Goal: Transaction & Acquisition: Obtain resource

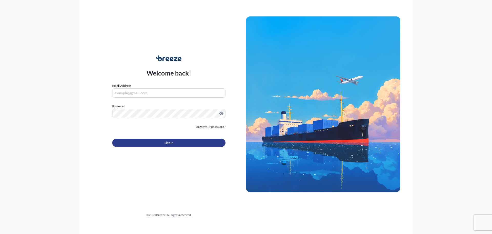
type input "[PERSON_NAME][EMAIL_ADDRESS][DOMAIN_NAME]"
click at [164, 142] on button "Sign In" at bounding box center [168, 142] width 113 height 8
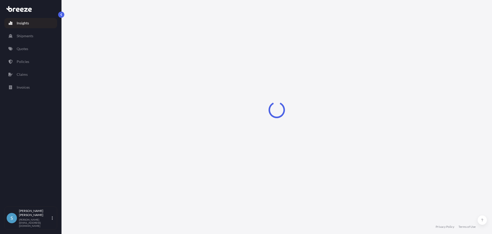
select select "2025"
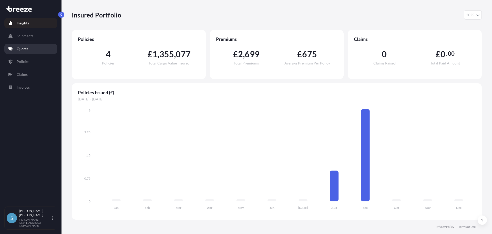
click at [23, 51] on link "Quotes" at bounding box center [30, 49] width 53 height 10
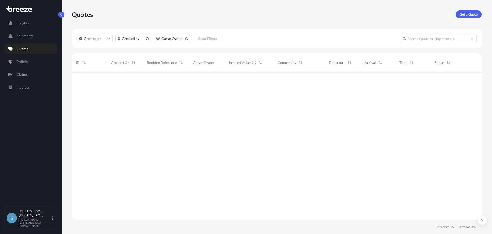
scroll to position [146, 406]
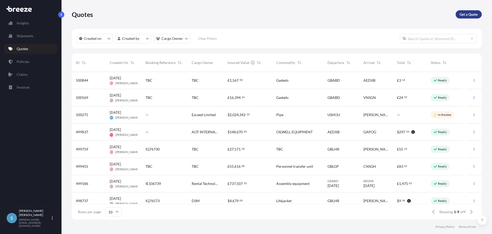
click at [473, 14] on p "Get a Quote" at bounding box center [469, 14] width 18 height 5
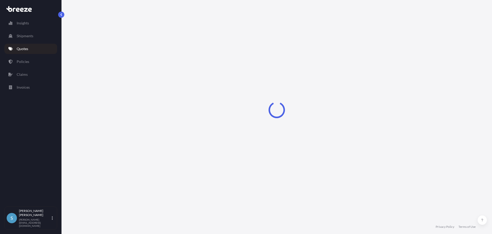
select select "Sea"
select select "1"
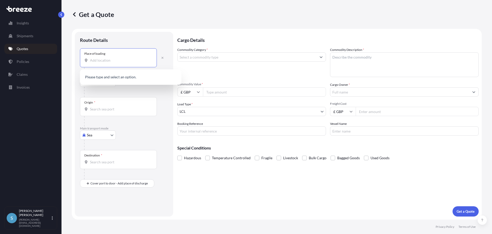
click at [104, 60] on input "Place of loading" at bounding box center [120, 60] width 61 height 5
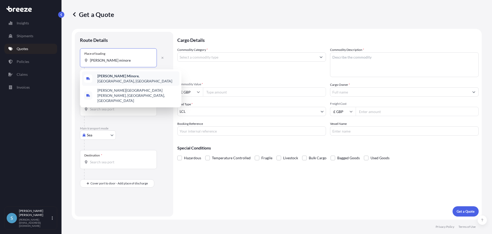
click at [103, 77] on b "[PERSON_NAME] Minore" at bounding box center [117, 76] width 41 height 4
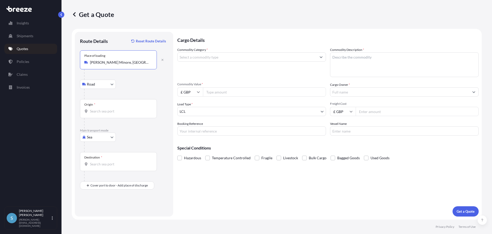
type input "[PERSON_NAME] Minore, [GEOGRAPHIC_DATA], [GEOGRAPHIC_DATA]"
click at [100, 111] on input "Origin *" at bounding box center [120, 110] width 61 height 5
type input "ITSPE - [GEOGRAPHIC_DATA], [GEOGRAPHIC_DATA]"
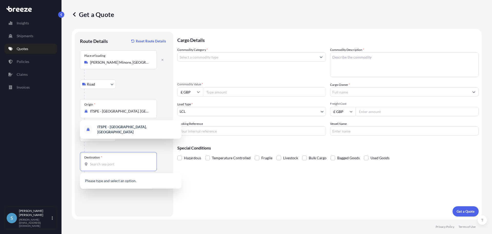
click at [97, 166] on input "Destination *" at bounding box center [120, 163] width 61 height 5
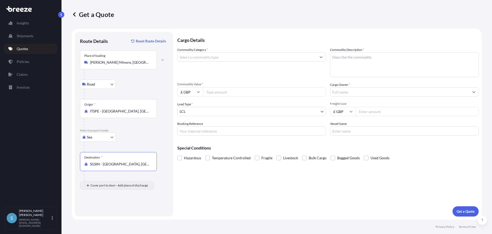
type input "SGSIN - [GEOGRAPHIC_DATA], [GEOGRAPHIC_DATA]"
click at [104, 211] on input "Place of Discharge" at bounding box center [120, 212] width 61 height 5
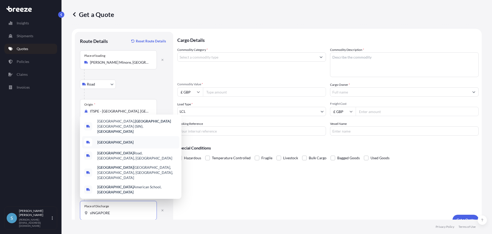
click at [103, 144] on b "[GEOGRAPHIC_DATA]" at bounding box center [115, 142] width 36 height 4
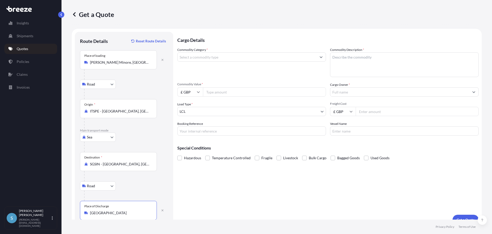
type input "[GEOGRAPHIC_DATA]"
click at [206, 59] on input "Commodity Category *" at bounding box center [247, 56] width 139 height 9
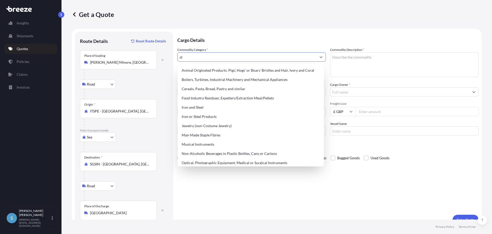
type input "s"
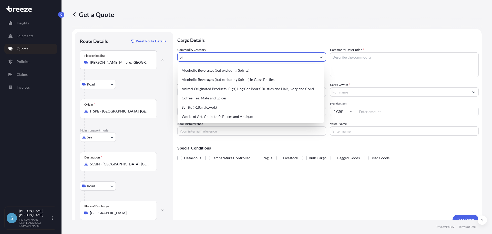
type input "p"
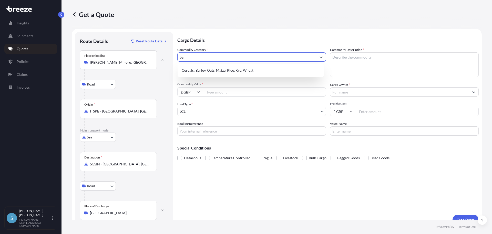
type input "b"
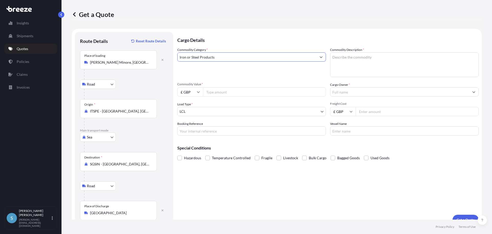
type input "Iron or Steel Products"
click at [337, 55] on textarea "Commodity Description *" at bounding box center [404, 64] width 149 height 25
click at [366, 56] on textarea "Commodity Description *" at bounding box center [404, 64] width 149 height 25
click at [344, 56] on textarea "Commodity Description *" at bounding box center [404, 64] width 149 height 25
type textarea "Round peeled steel bar"
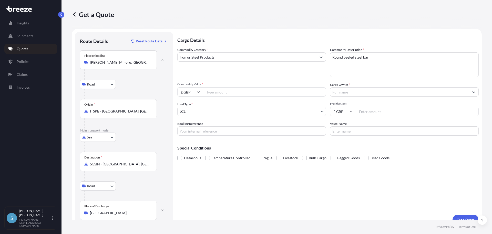
click at [199, 92] on icon at bounding box center [198, 92] width 3 height 2
click at [189, 128] on div "$ USD" at bounding box center [190, 128] width 22 height 10
type input "$ USD"
click at [236, 93] on input "Commodity Value *" at bounding box center [264, 91] width 123 height 9
type input "278729.00"
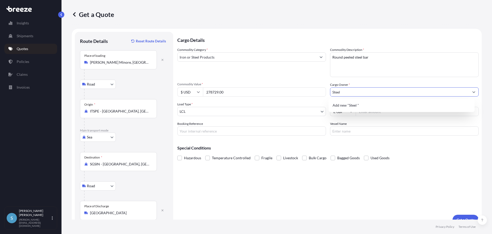
click at [351, 93] on input "Steel" at bounding box center [400, 91] width 139 height 9
click at [359, 105] on span "Add new "Steel Alloys & Services Pte"" at bounding box center [362, 105] width 59 height 5
type input "Steel Alloys & Services Pte"
drag, startPoint x: 237, startPoint y: 93, endPoint x: 218, endPoint y: 98, distance: 19.6
click at [193, 92] on div "$ USD 278729.00" at bounding box center [251, 91] width 149 height 9
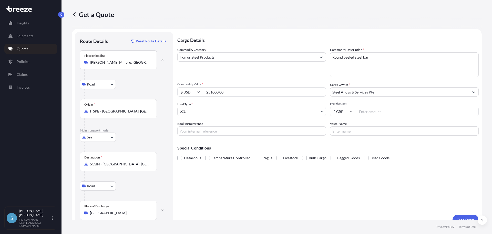
type input "251000.00"
click at [418, 158] on div "Hazardous Temperature Controlled Fragile Livestock Bulk Cargo Bagged Goods Used…" at bounding box center [328, 158] width 302 height 8
click at [350, 111] on icon at bounding box center [351, 111] width 3 height 3
click at [338, 147] on div "$ USD" at bounding box center [342, 147] width 22 height 10
type input "$ USD"
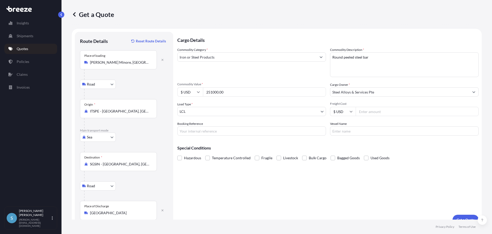
click at [379, 113] on input "Freight Cost" at bounding box center [417, 111] width 123 height 9
type input "2390"
click at [228, 130] on input "Booking Reference" at bounding box center [251, 130] width 149 height 9
type input "IQ76950"
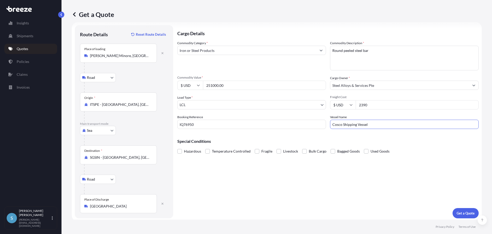
scroll to position [8, 0]
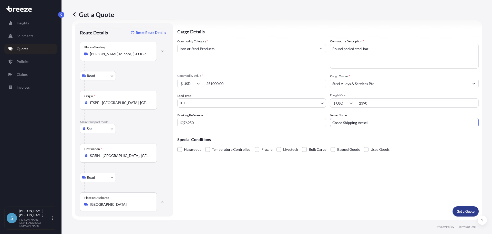
type input "Cosco Shipping Vessel"
click at [465, 209] on p "Get a Quote" at bounding box center [466, 210] width 18 height 5
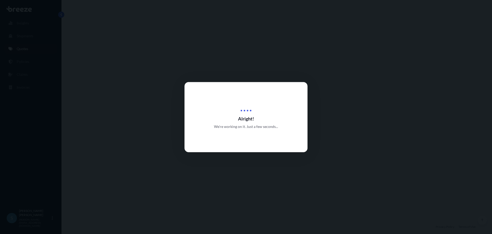
select select "Road"
select select "Sea"
select select "Road"
select select "1"
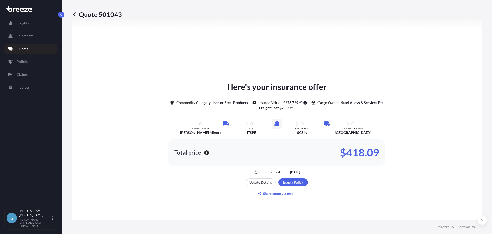
scroll to position [256, 0]
click at [287, 192] on p "Share quote via email" at bounding box center [279, 192] width 32 height 5
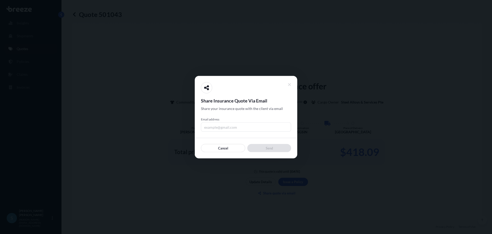
click at [225, 128] on input "Email address" at bounding box center [246, 126] width 90 height 9
type input "[PERSON_NAME][EMAIL_ADDRESS][DOMAIN_NAME]"
